Goal: Transaction & Acquisition: Book appointment/travel/reservation

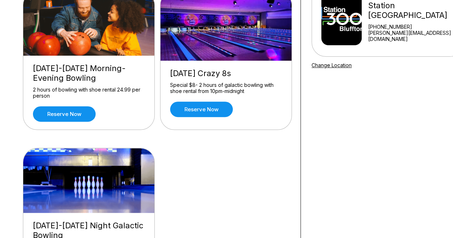
scroll to position [100, 0]
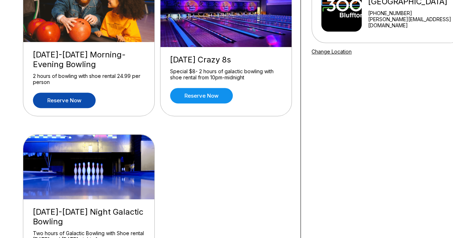
click at [67, 101] on link "Reserve now" at bounding box center [64, 99] width 63 height 15
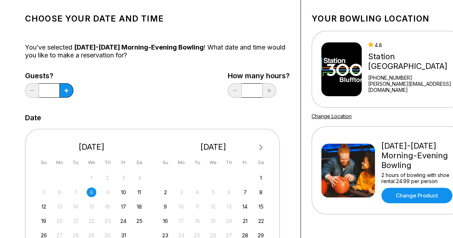
scroll to position [42, 0]
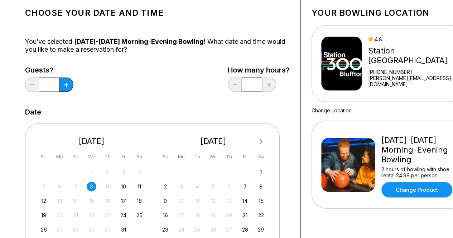
click at [254, 84] on input "*" at bounding box center [252, 84] width 20 height 14
click at [68, 84] on icon at bounding box center [67, 85] width 4 height 4
click at [33, 84] on icon at bounding box center [32, 84] width 4 height 1
type input "*"
click at [140, 201] on div "18" at bounding box center [140, 201] width 10 height 10
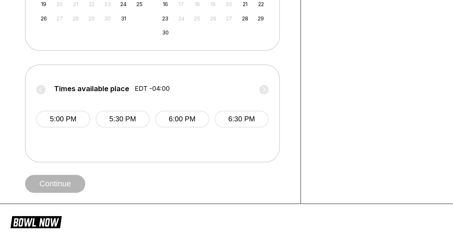
scroll to position [253, 0]
click at [67, 120] on button "5:00 PM" at bounding box center [63, 118] width 54 height 17
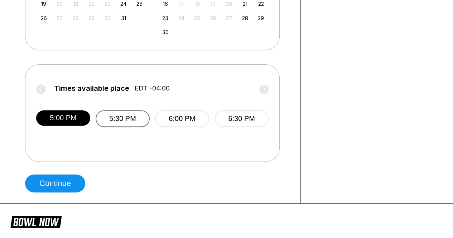
click at [127, 122] on button "5:30 PM" at bounding box center [123, 118] width 54 height 17
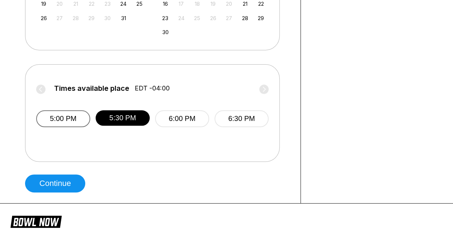
click at [65, 119] on button "5:00 PM" at bounding box center [63, 118] width 54 height 17
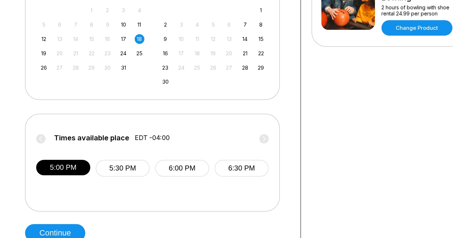
scroll to position [204, 0]
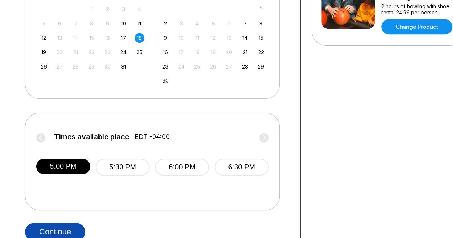
click at [59, 228] on button "Continue" at bounding box center [55, 232] width 60 height 18
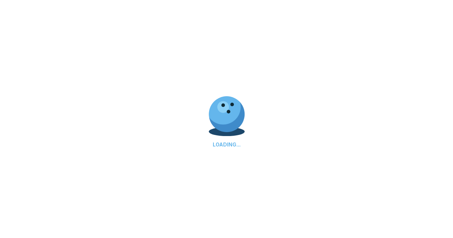
select select "**"
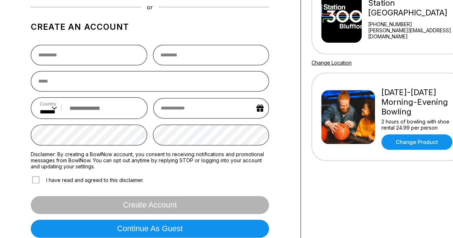
scroll to position [90, 0]
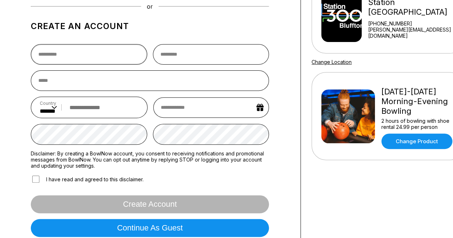
click at [81, 54] on input "text" at bounding box center [89, 54] width 116 height 20
type input "*****"
click at [180, 58] on input "text" at bounding box center [211, 54] width 116 height 20
type input "********"
click at [97, 80] on input "email" at bounding box center [150, 80] width 238 height 20
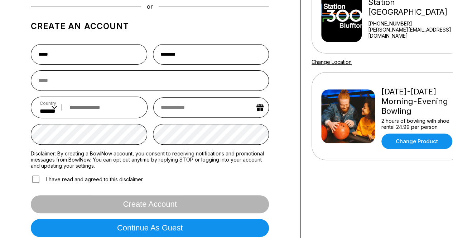
drag, startPoint x: 97, startPoint y: 80, endPoint x: 292, endPoint y: 171, distance: 215.8
click at [292, 171] on div "Sign In Sign in with Facebook Sign in with Google Sign in with Email Sign in wi…" at bounding box center [157, 100] width 287 height 315
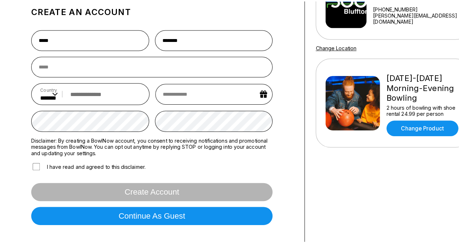
scroll to position [100, 0]
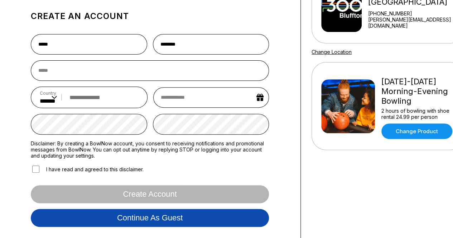
click at [127, 218] on button "Continue as guest" at bounding box center [150, 218] width 238 height 18
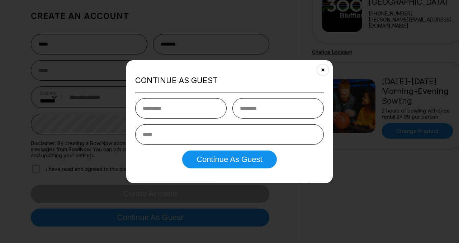
click at [167, 110] on input "text" at bounding box center [180, 108] width 91 height 20
type input "*****"
click at [258, 105] on input "text" at bounding box center [277, 108] width 91 height 20
type input "********"
click at [189, 137] on input "email" at bounding box center [229, 134] width 189 height 20
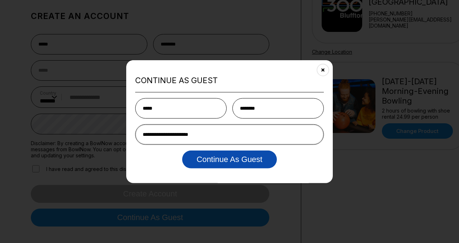
type input "**********"
click at [233, 165] on button "Continue as Guest" at bounding box center [229, 159] width 94 height 18
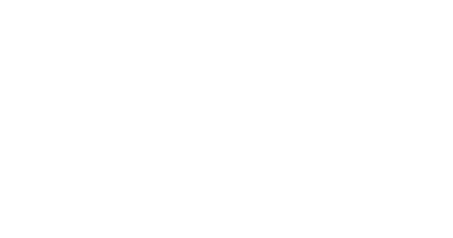
scroll to position [0, 0]
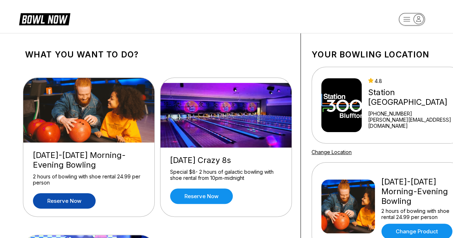
click at [64, 200] on link "Reserve now" at bounding box center [64, 200] width 63 height 15
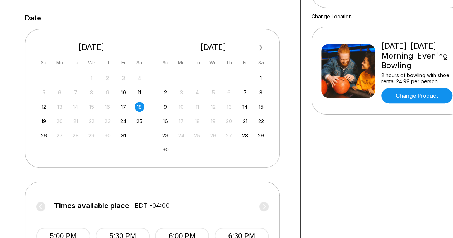
scroll to position [138, 0]
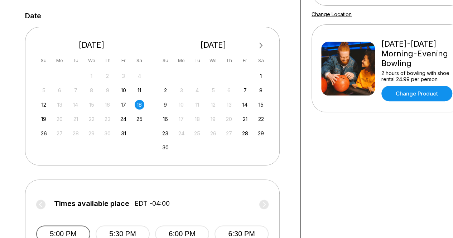
click at [56, 228] on button "5:00 PM" at bounding box center [63, 233] width 54 height 17
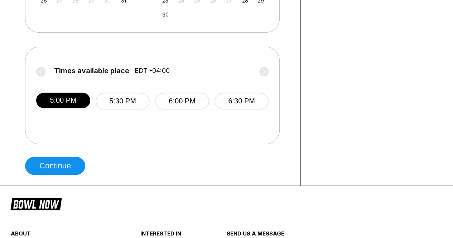
scroll to position [279, 0]
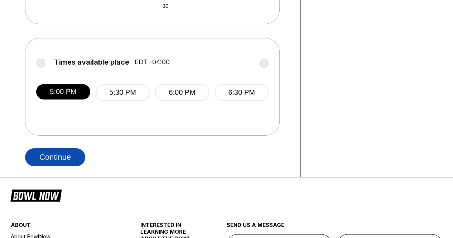
click at [53, 157] on button "Continue" at bounding box center [55, 157] width 60 height 18
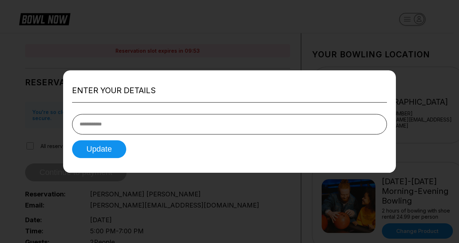
click at [107, 121] on input "tel" at bounding box center [229, 124] width 315 height 20
click at [92, 123] on input "tel" at bounding box center [229, 124] width 315 height 20
click at [90, 124] on input "tel" at bounding box center [229, 124] width 315 height 20
click at [221, 121] on input "tel" at bounding box center [229, 124] width 315 height 20
click at [100, 122] on input "tel" at bounding box center [229, 124] width 315 height 20
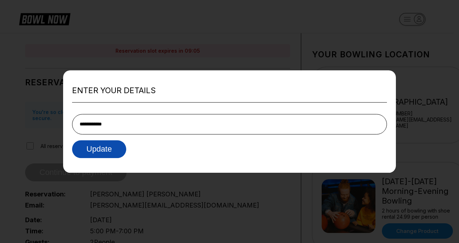
type input "**********"
click at [104, 150] on button "Update" at bounding box center [99, 149] width 54 height 18
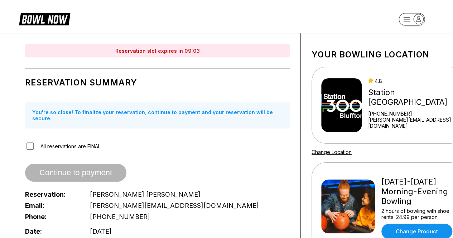
click at [246, 156] on div "Reservation Summary You're so close! To finalize your reservation, continue to …" at bounding box center [157, 165] width 265 height 187
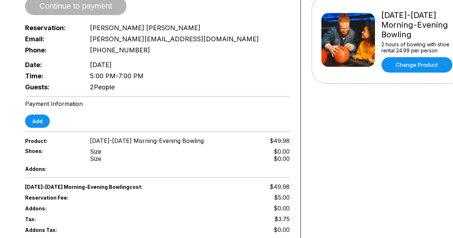
scroll to position [57, 0]
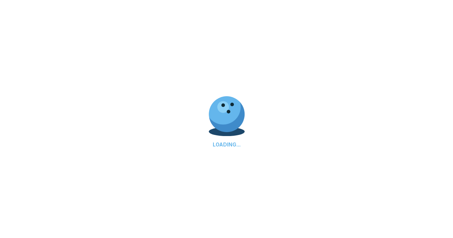
scroll to position [279, 0]
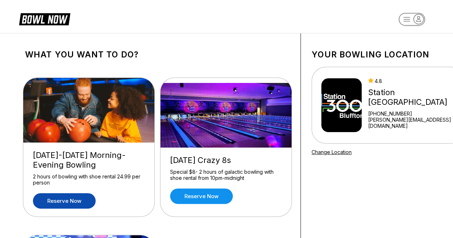
click at [62, 200] on link "Reserve now" at bounding box center [64, 200] width 63 height 15
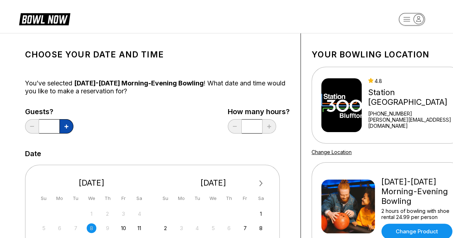
click at [63, 125] on button at bounding box center [66, 126] width 14 height 14
type input "*"
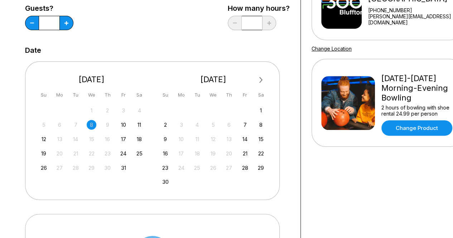
scroll to position [104, 0]
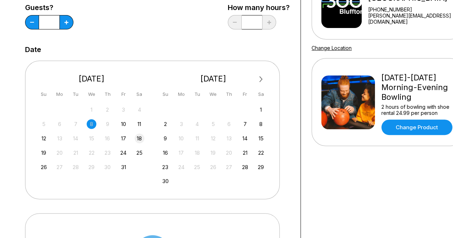
click at [139, 137] on div "18" at bounding box center [140, 138] width 10 height 10
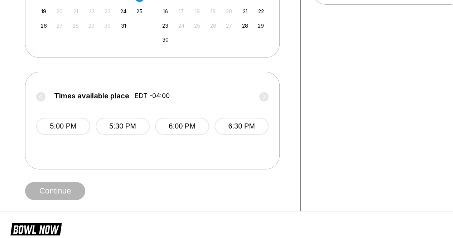
scroll to position [252, 0]
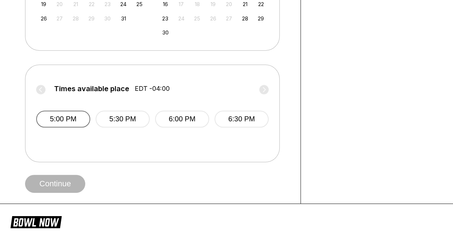
click at [63, 121] on button "5:00 PM" at bounding box center [63, 118] width 54 height 17
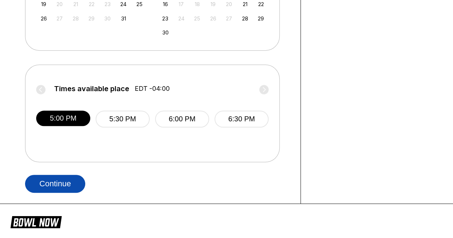
click at [58, 182] on button "Continue" at bounding box center [55, 184] width 60 height 18
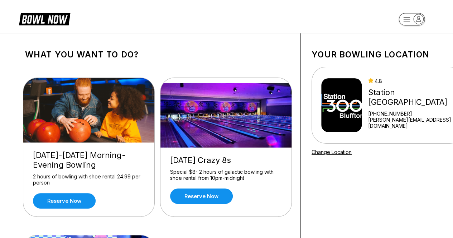
click at [8, 172] on div "What you want to do? [DATE]-[DATE] Morning-Evening Bowling 2 hours of bowling w…" at bounding box center [226, 214] width 453 height 363
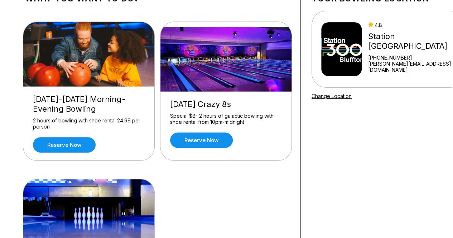
scroll to position [57, 0]
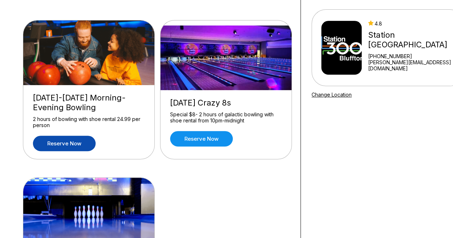
click at [68, 144] on link "Reserve now" at bounding box center [64, 142] width 63 height 15
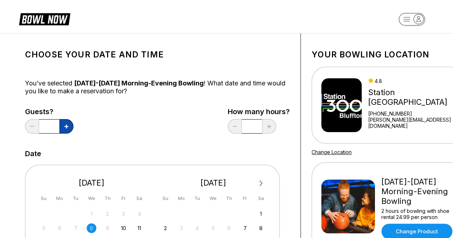
click at [67, 127] on icon at bounding box center [67, 126] width 4 height 4
type input "*"
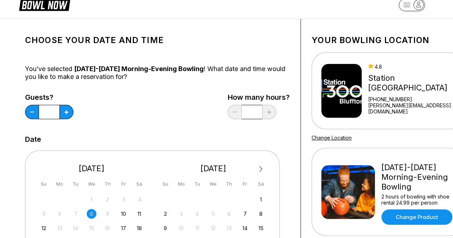
scroll to position [29, 0]
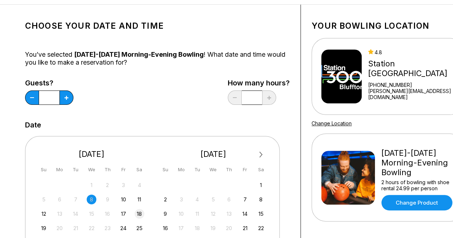
click at [138, 212] on div "18" at bounding box center [140, 214] width 10 height 10
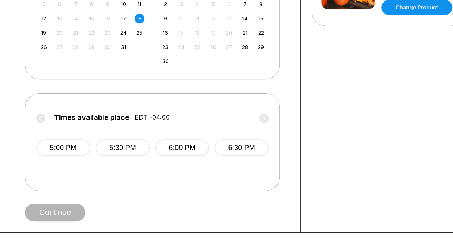
scroll to position [228, 0]
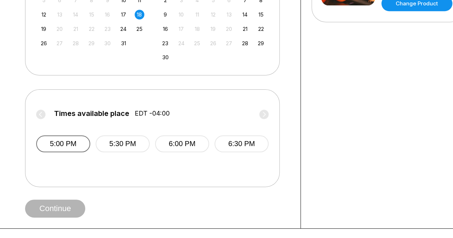
click at [60, 150] on button "5:00 PM" at bounding box center [63, 143] width 54 height 17
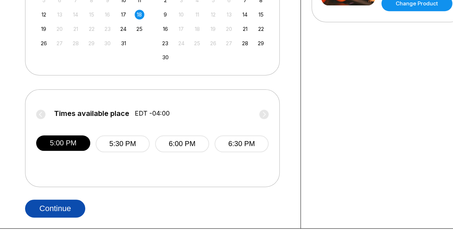
click at [50, 208] on button "Continue" at bounding box center [55, 208] width 60 height 18
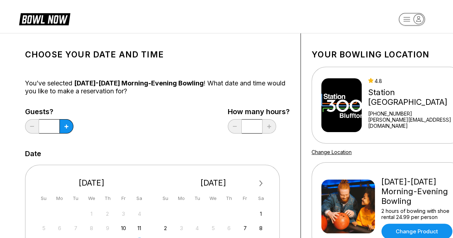
click at [130, 134] on div "Guests? * How many hours? *" at bounding box center [157, 122] width 265 height 29
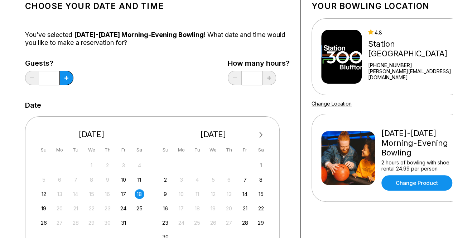
scroll to position [57, 0]
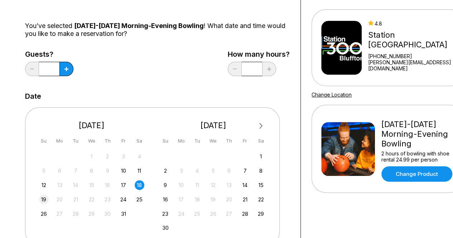
click at [43, 199] on div "19" at bounding box center [44, 199] width 10 height 10
click at [151, 89] on div "Choose your Date and time You’ve selected [DATE]-[DATE] Morning-Evening Bowling…" at bounding box center [157, 187] width 265 height 401
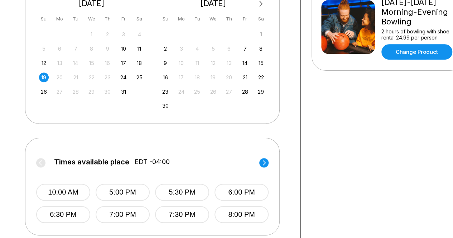
scroll to position [240, 0]
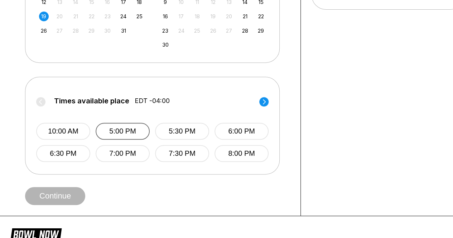
click at [136, 133] on button "5:00 PM" at bounding box center [123, 131] width 54 height 17
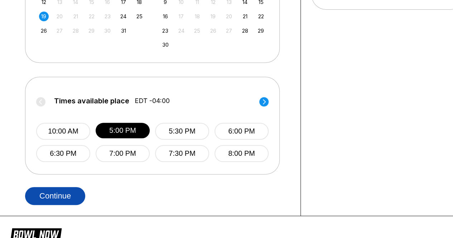
click at [54, 197] on button "Continue" at bounding box center [55, 196] width 60 height 18
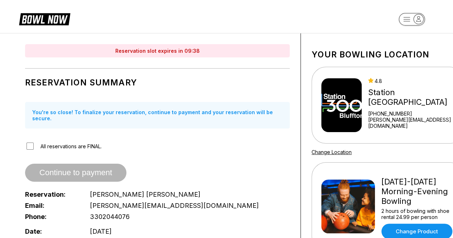
click at [248, 153] on div "Reservation Summary You're so close! To finalize your reservation, continue to …" at bounding box center [157, 165] width 265 height 187
click at [287, 8] on header at bounding box center [226, 16] width 453 height 33
